Goal: Information Seeking & Learning: Learn about a topic

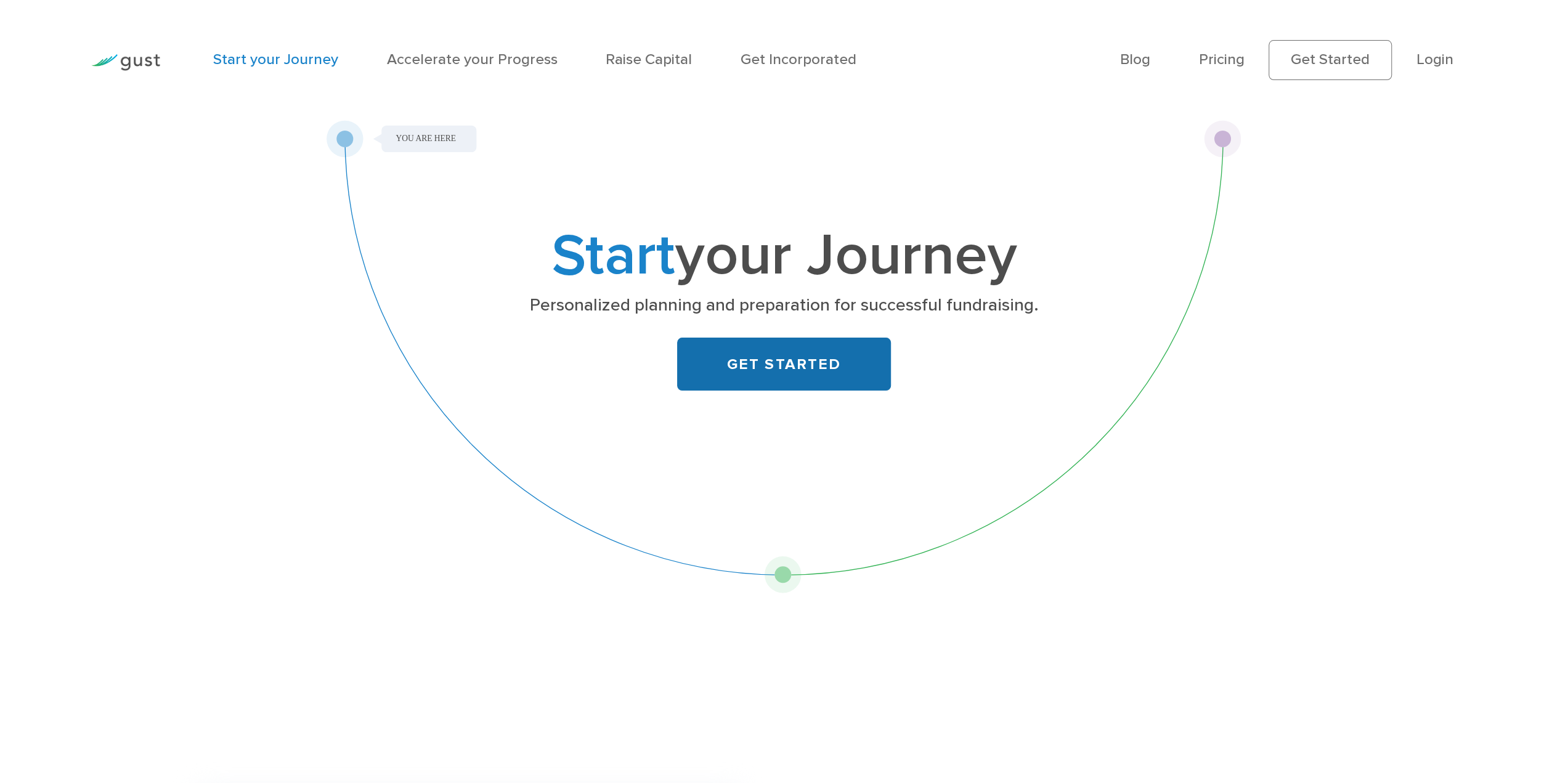
click at [820, 362] on link "GET STARTED" at bounding box center [784, 364] width 214 height 54
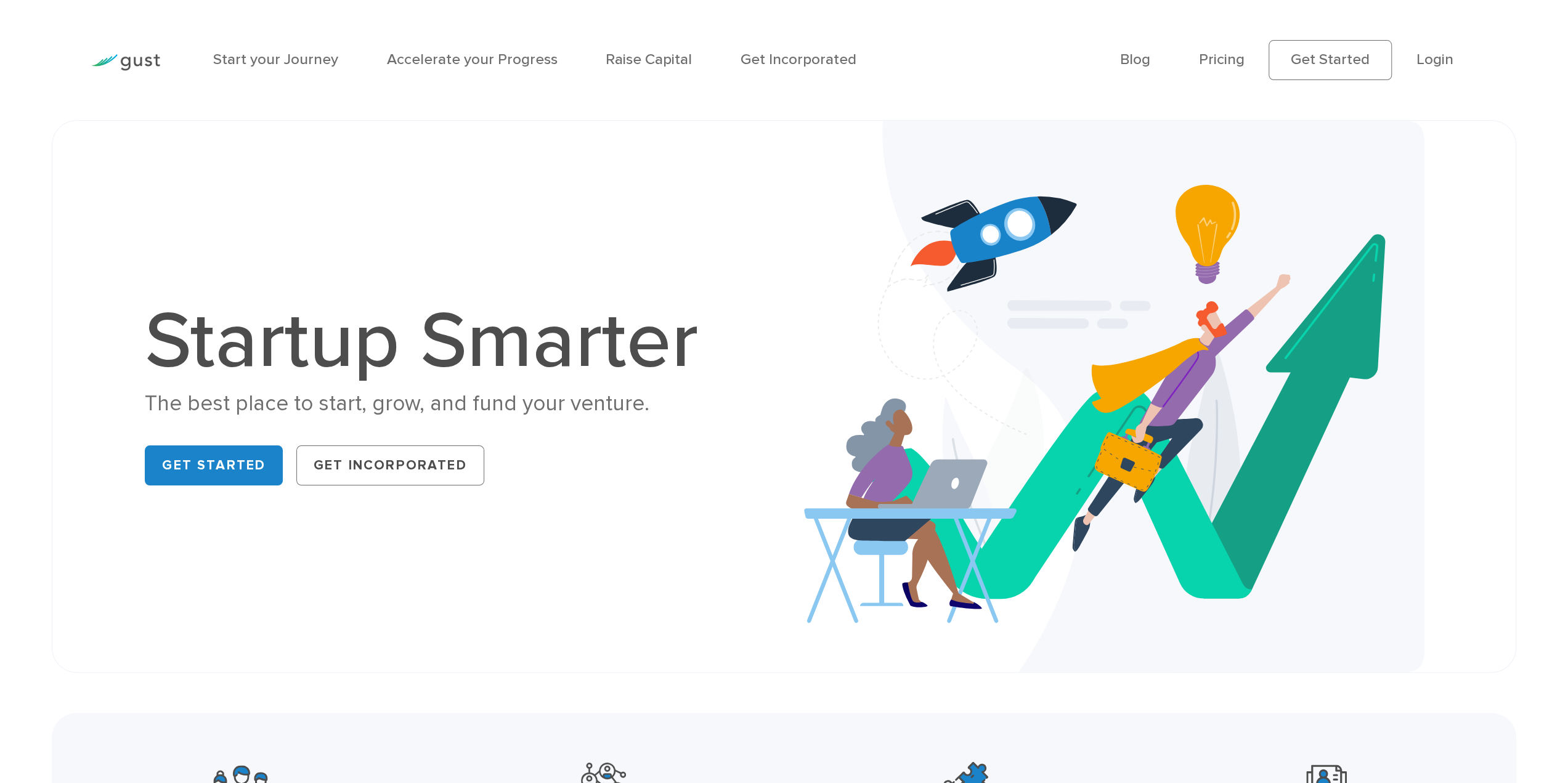
drag, startPoint x: 85, startPoint y: 353, endPoint x: 51, endPoint y: 362, distance: 35.2
click at [77, 353] on div "Startup Smarter The best place to start, grow, and fund your venture. Get Start…" at bounding box center [784, 396] width 1464 height 553
click at [37, 383] on div "Startup Smarter The best place to start, grow, and fund your venture. Get Start…" at bounding box center [784, 396] width 1568 height 553
click at [1216, 58] on link "Pricing" at bounding box center [1221, 59] width 45 height 18
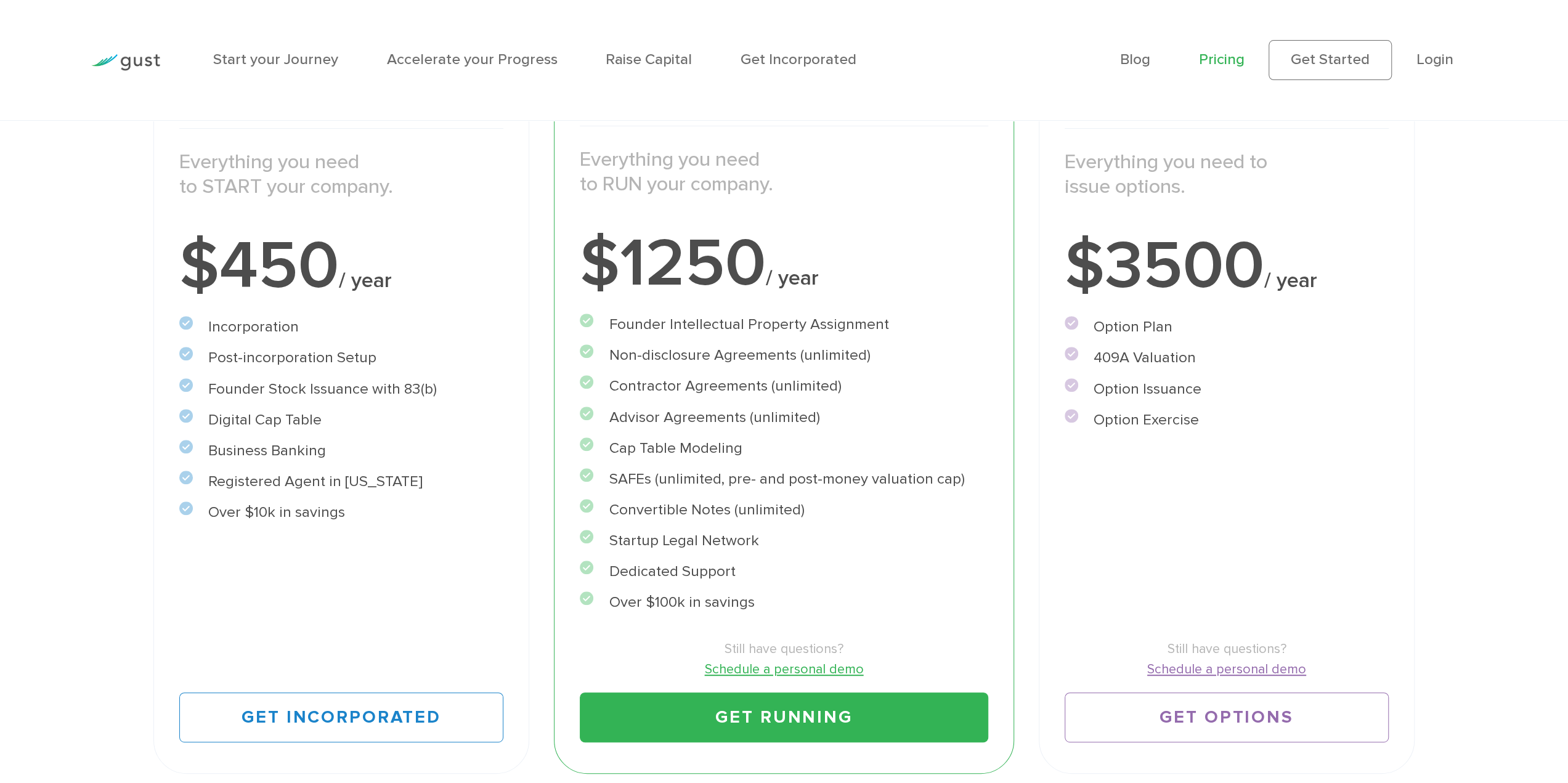
scroll to position [308, 0]
click at [98, 556] on div "Choose Your Plan Upgrade anytime Start Incorporate in 2 Minutes Everything you …" at bounding box center [784, 321] width 1568 height 934
